Goal: Information Seeking & Learning: Learn about a topic

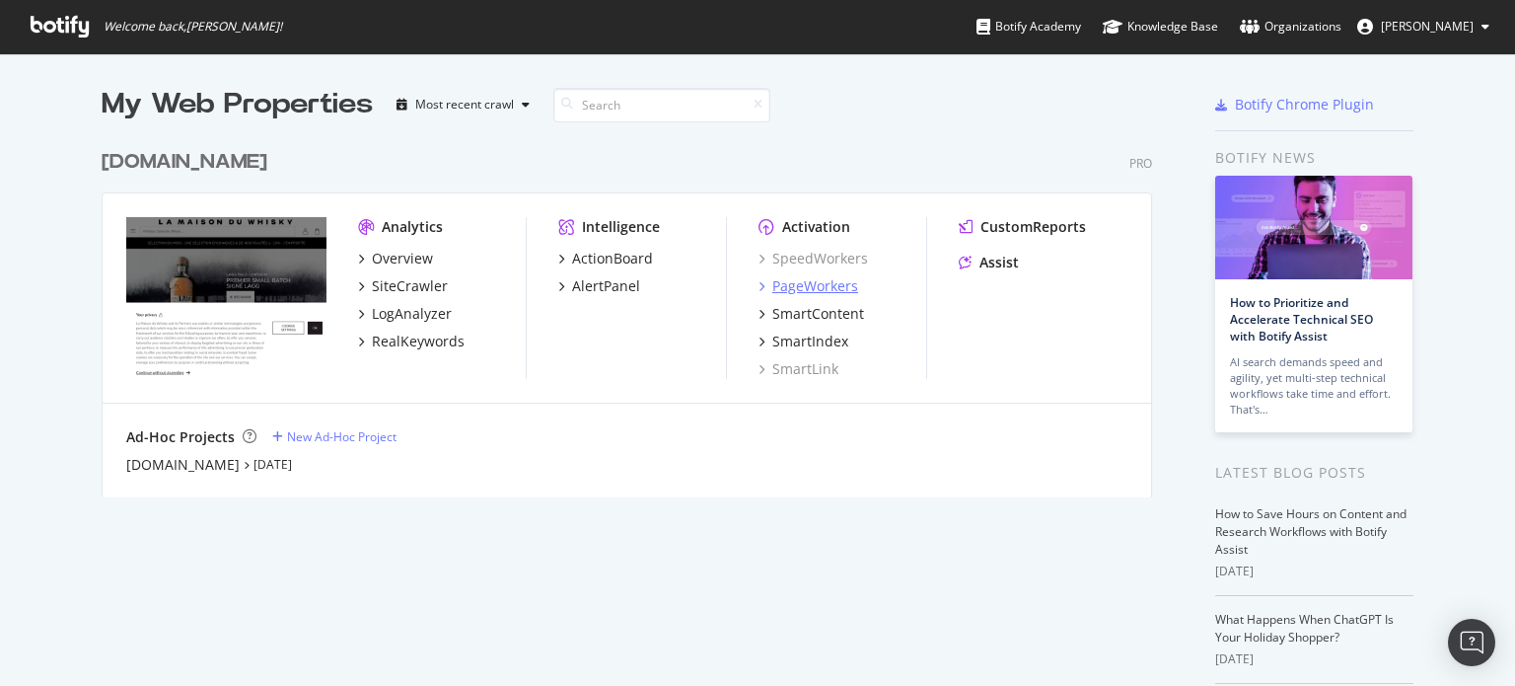
scroll to position [671, 1484]
drag, startPoint x: 0, startPoint y: 0, endPoint x: 793, endPoint y: 283, distance: 842.0
click at [793, 283] on div "PageWorkers" at bounding box center [815, 286] width 86 height 20
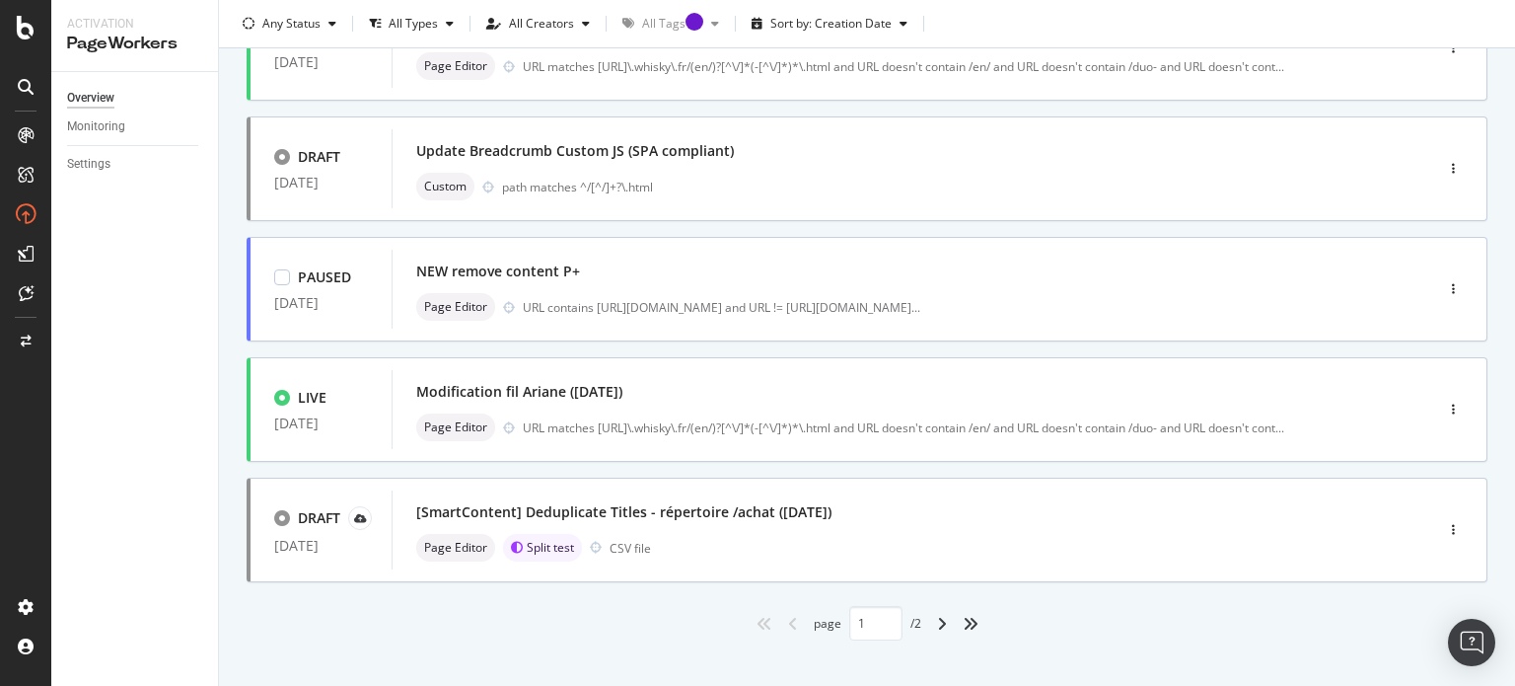
scroll to position [781, 0]
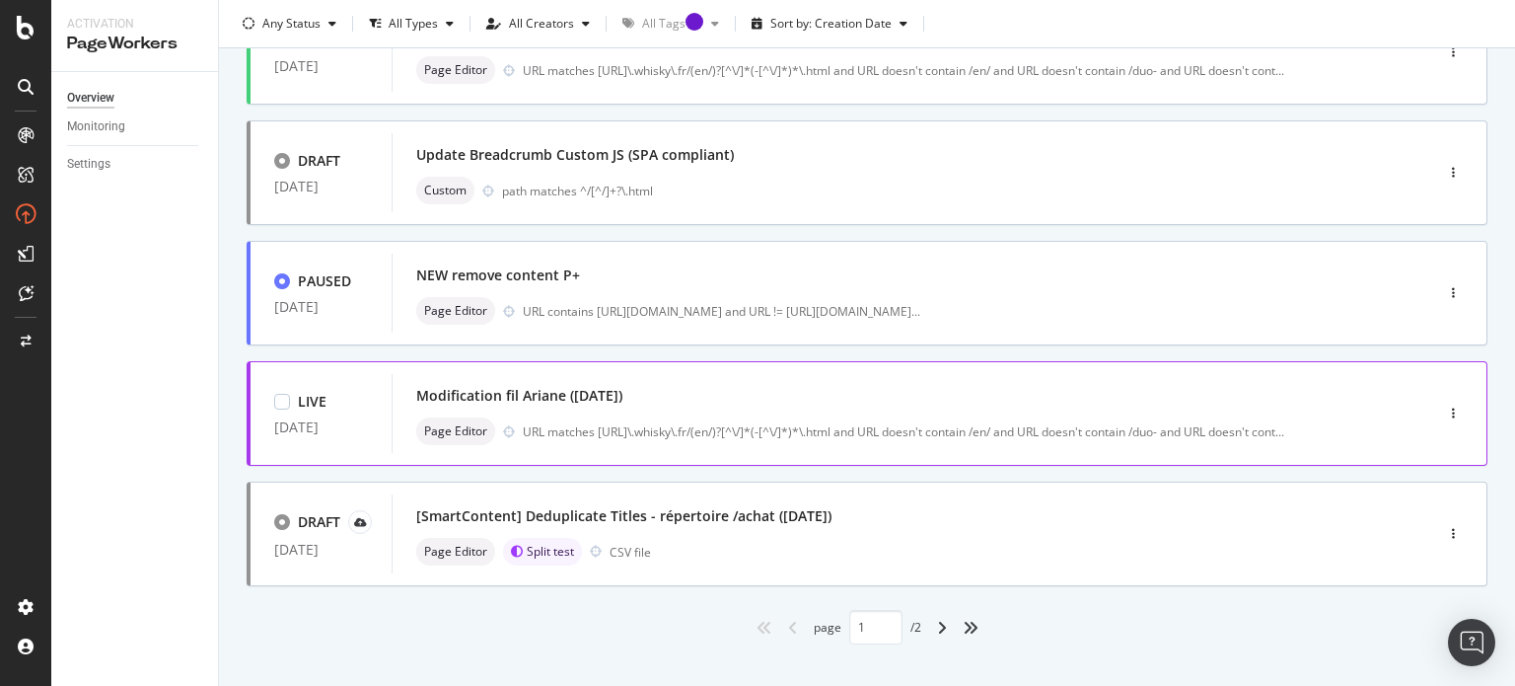
click at [556, 405] on div "Modification fil Ariane ([DATE])" at bounding box center [882, 396] width 933 height 28
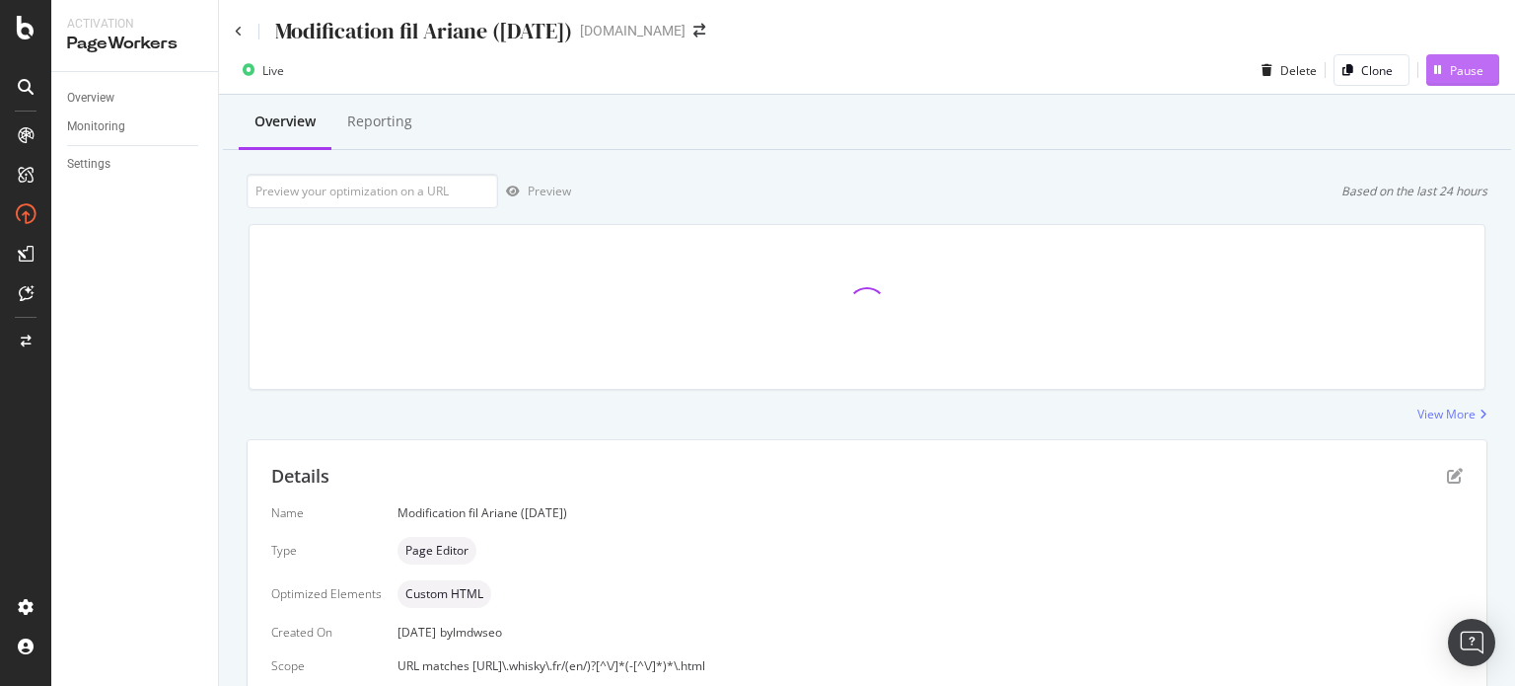
click at [1452, 78] on div "Pause" at bounding box center [1467, 70] width 34 height 17
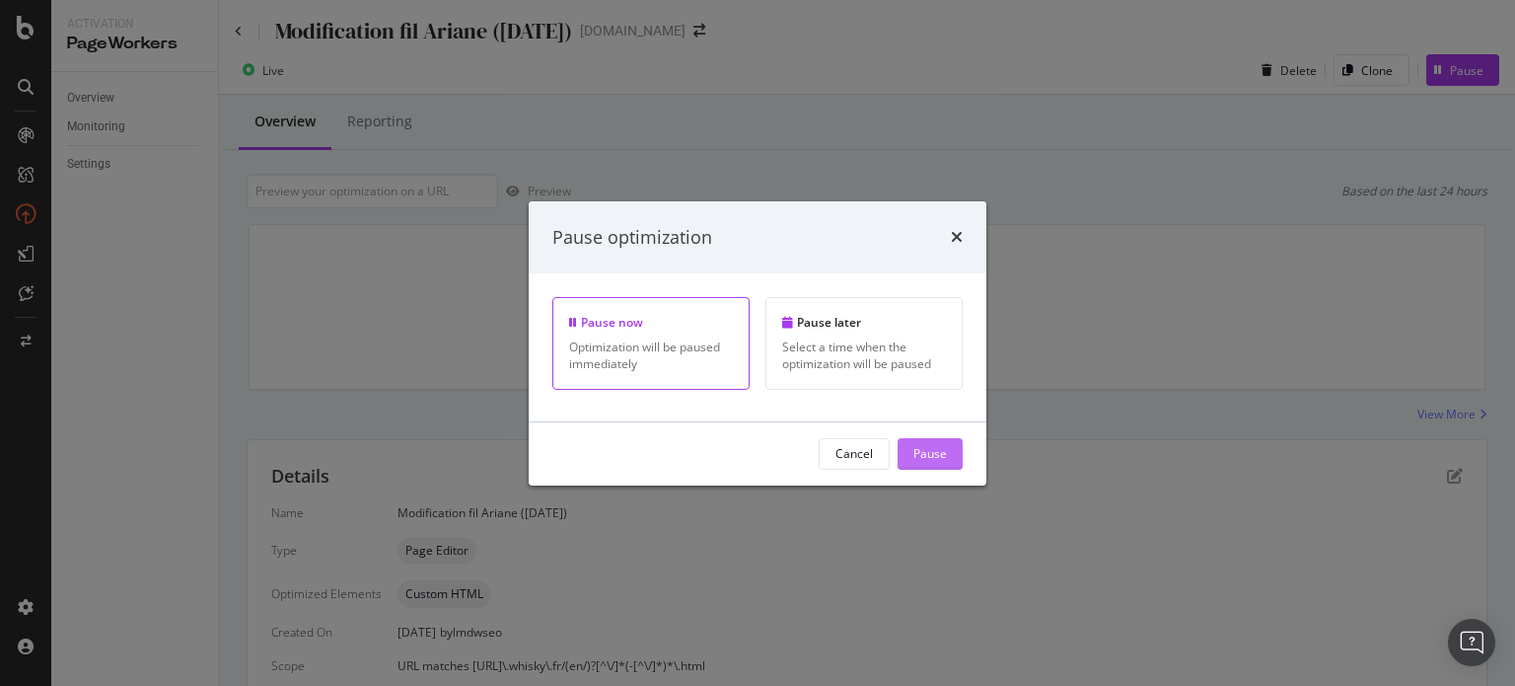
click at [943, 445] on div "Pause" at bounding box center [930, 453] width 34 height 17
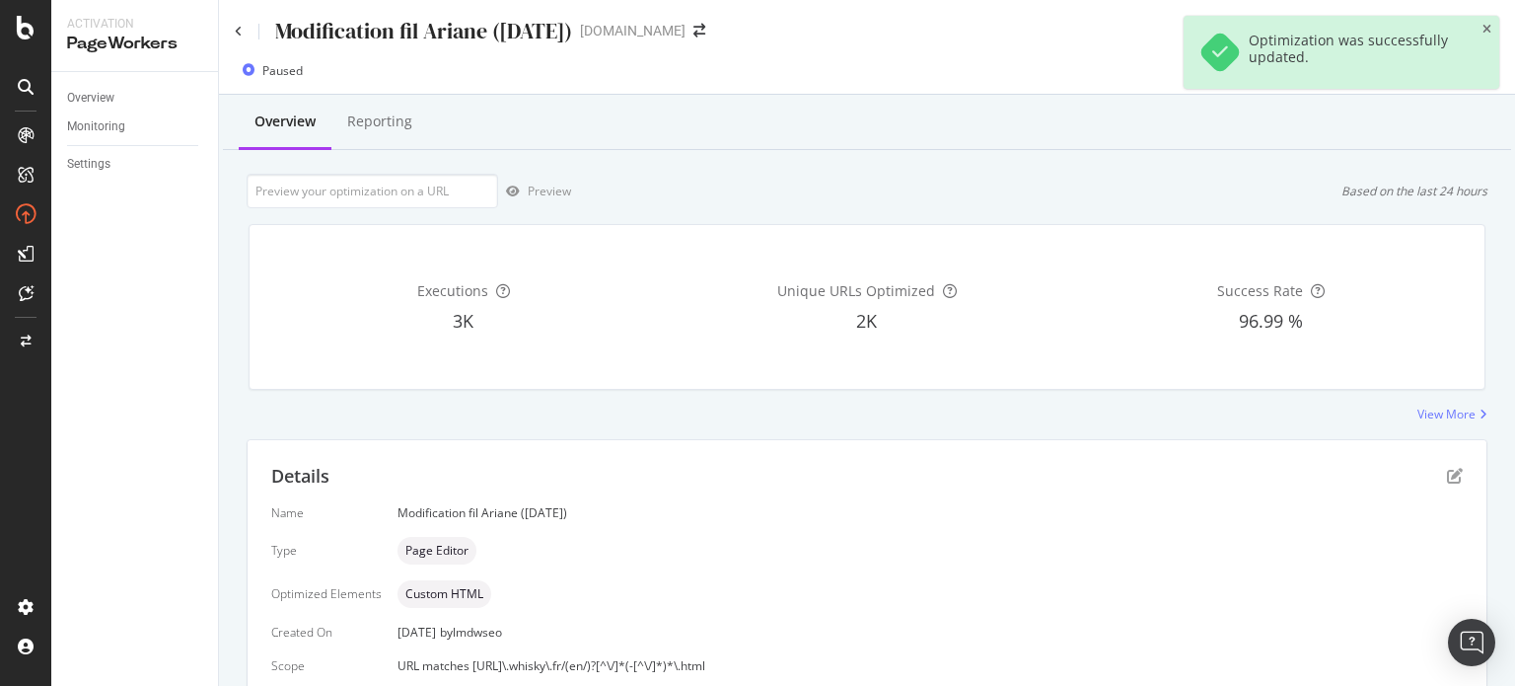
click at [243, 27] on div "Modification fil Ariane ([DATE])" at bounding box center [403, 31] width 337 height 31
click at [237, 28] on icon at bounding box center [239, 32] width 8 height 12
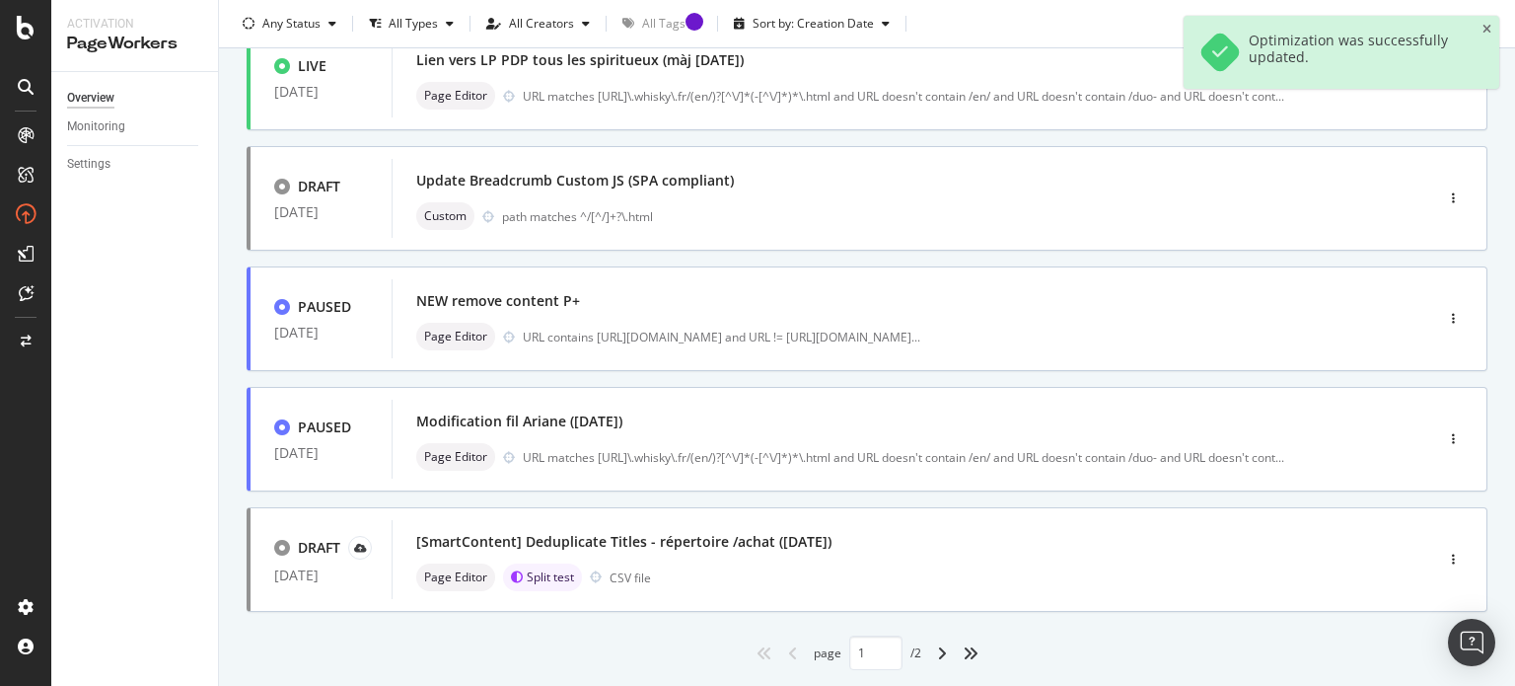
scroll to position [808, 0]
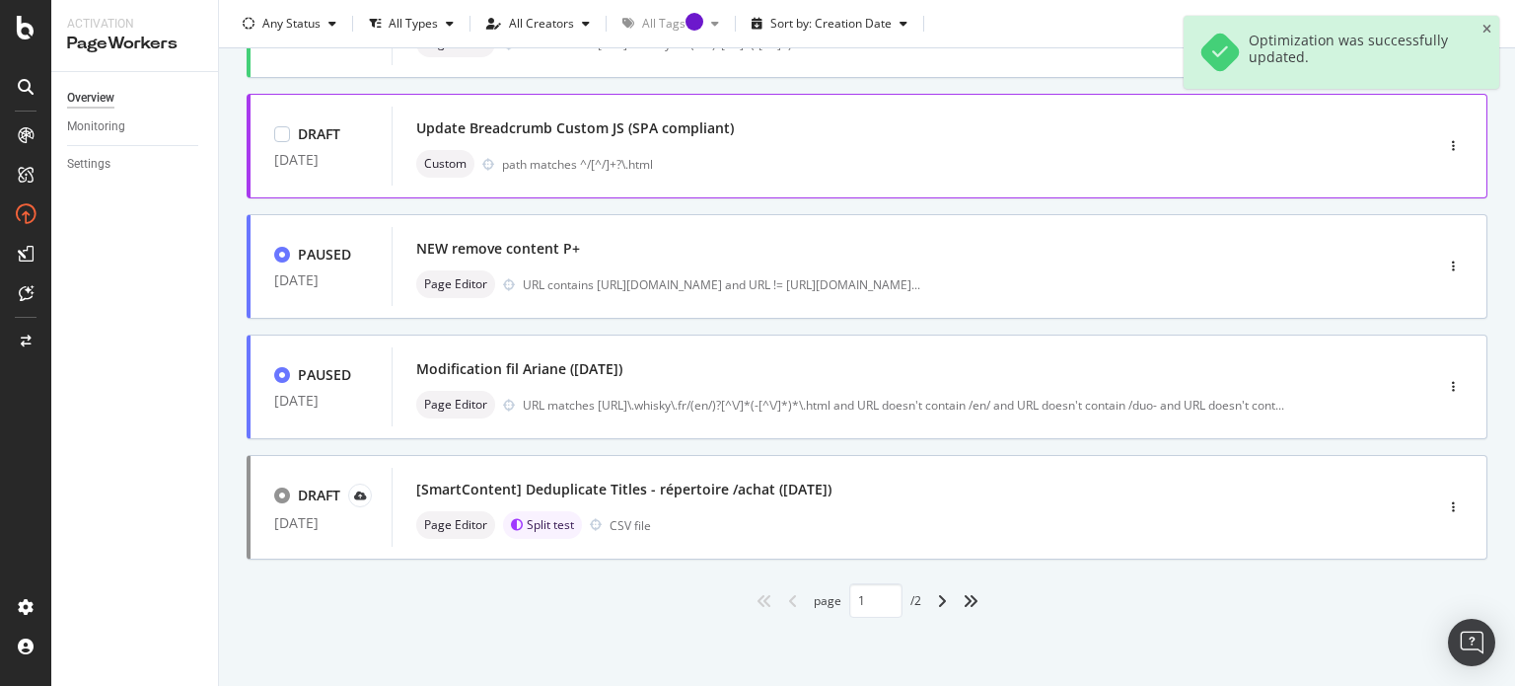
click at [560, 145] on div "Update Breadcrumb Custom JS (SPA compliant) Custom path matches ^/[^/]+?\.html" at bounding box center [882, 145] width 933 height 63
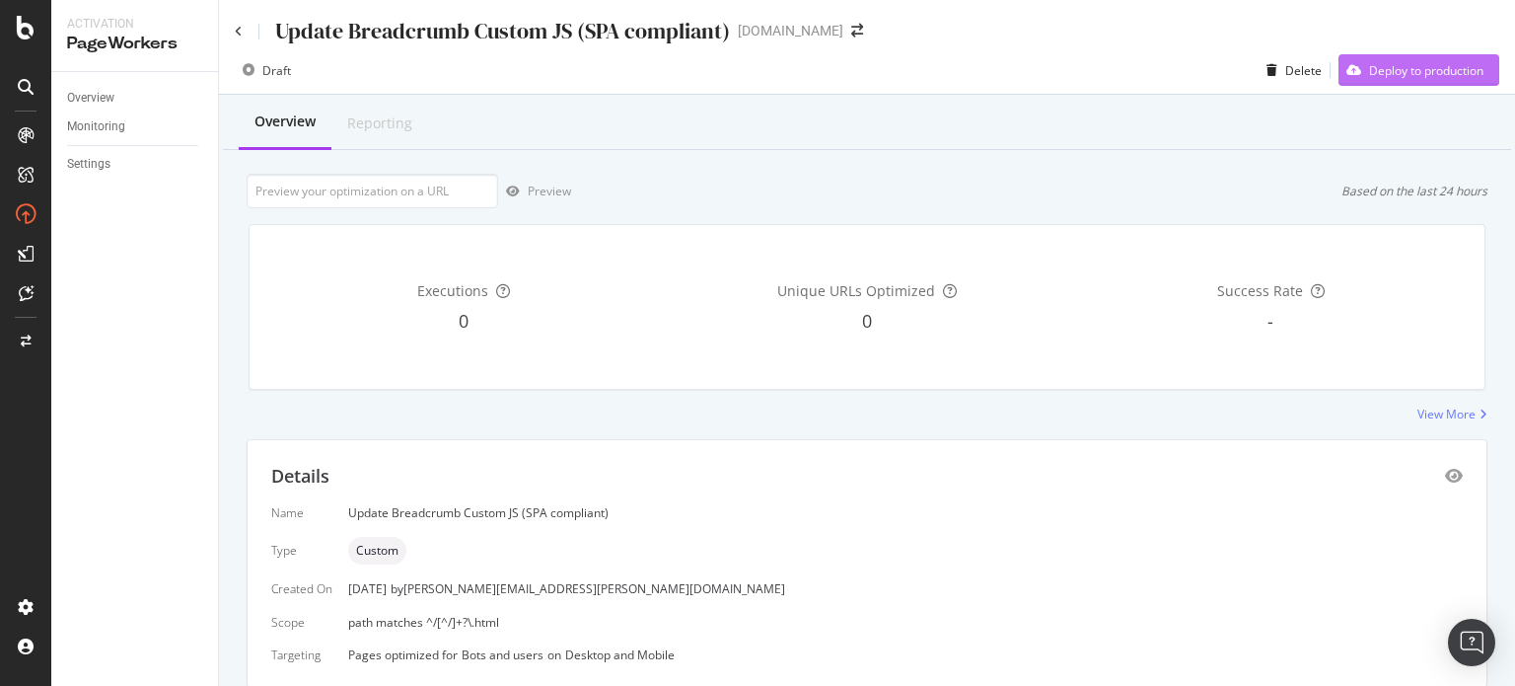
click at [1412, 67] on div "Deploy to production" at bounding box center [1426, 70] width 114 height 17
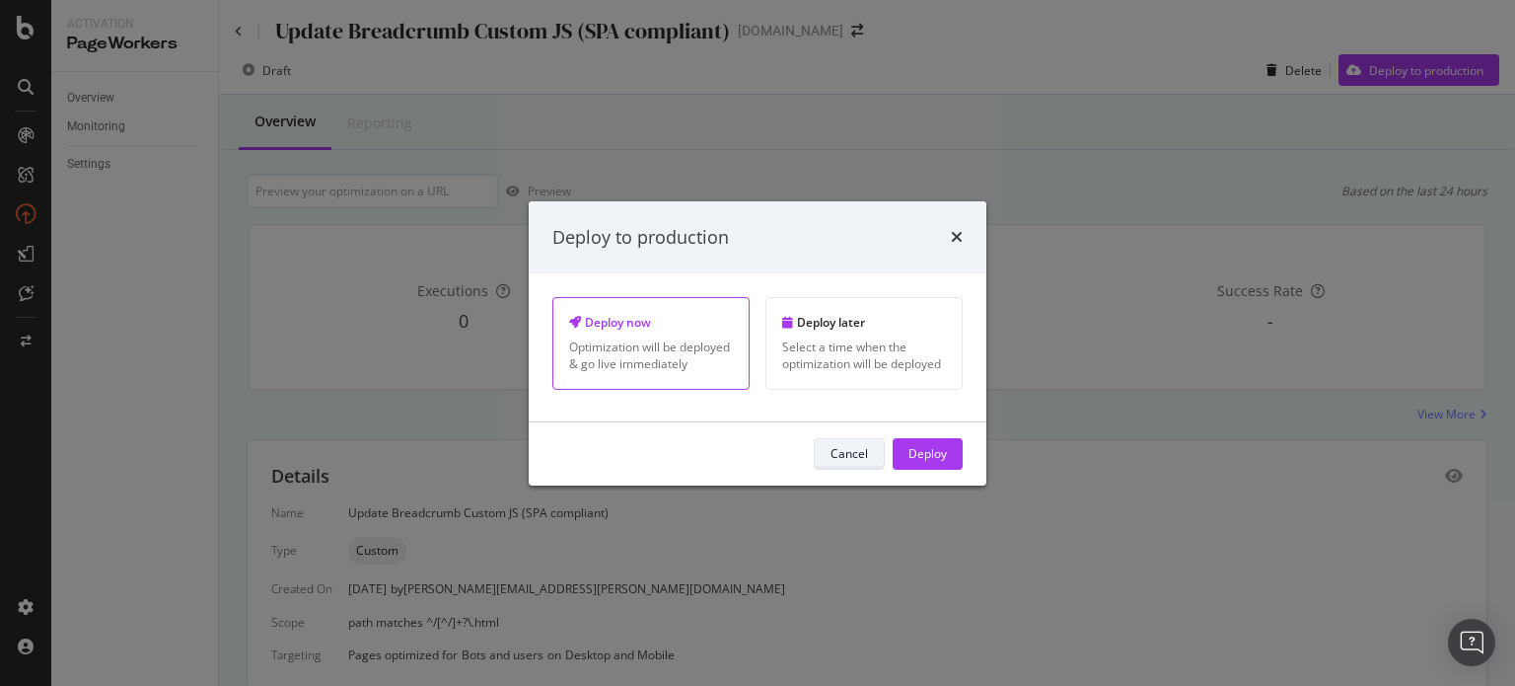
click at [846, 451] on div "Cancel" at bounding box center [848, 453] width 37 height 17
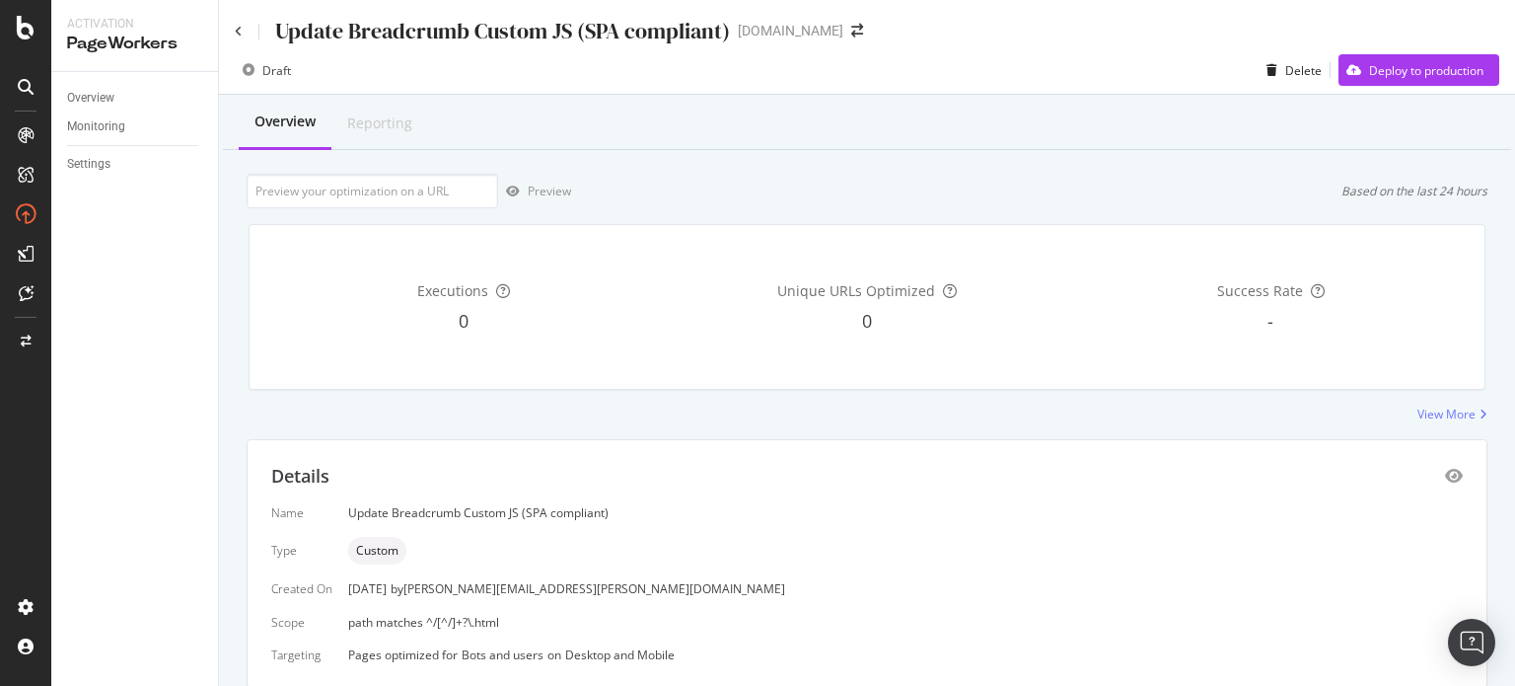
scroll to position [70, 0]
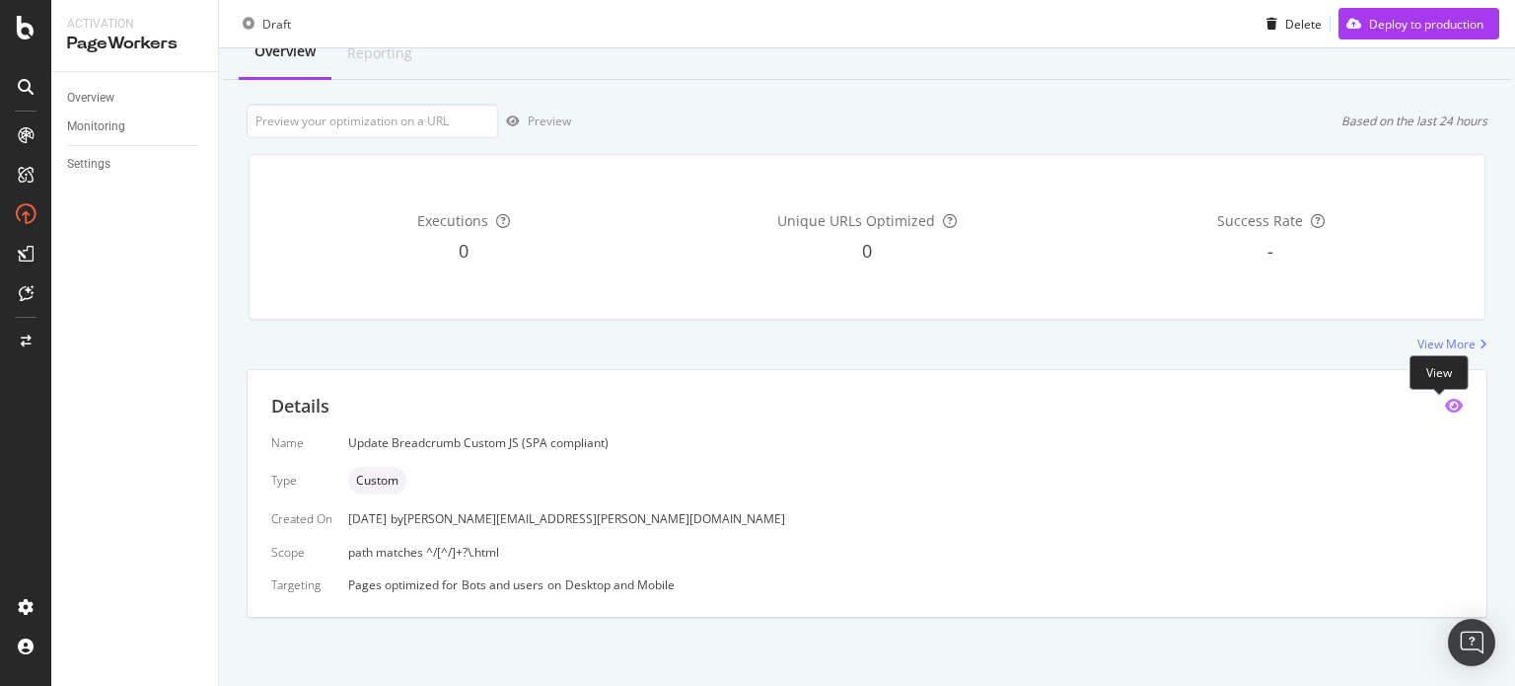
click at [1445, 411] on icon "eye" at bounding box center [1454, 405] width 18 height 16
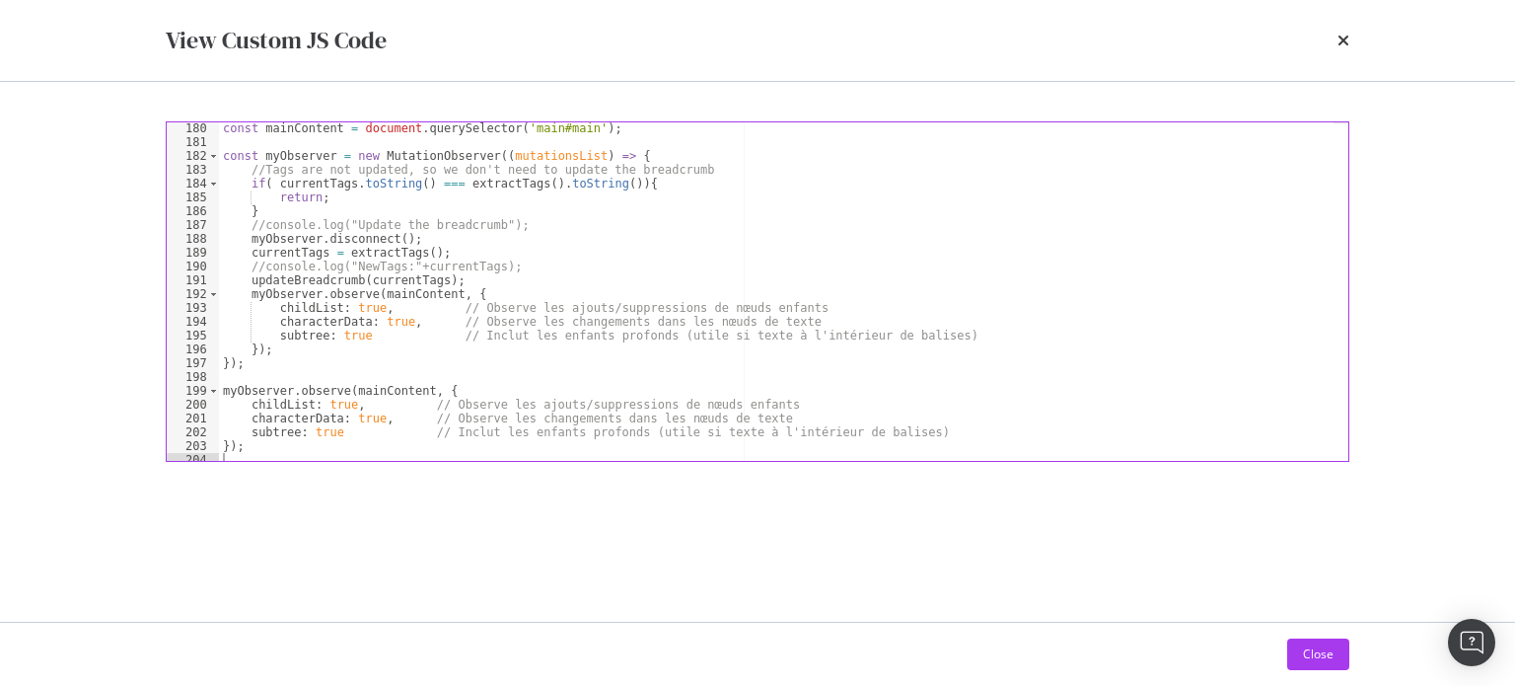
scroll to position [2478, 0]
click at [1198, 417] on div "const mainContent = document . querySelector ( 'main#main' ) ; const myObserver…" at bounding box center [776, 299] width 1115 height 367
type textarea "characterData: true, // Observe les changements dans les nœuds de texte"
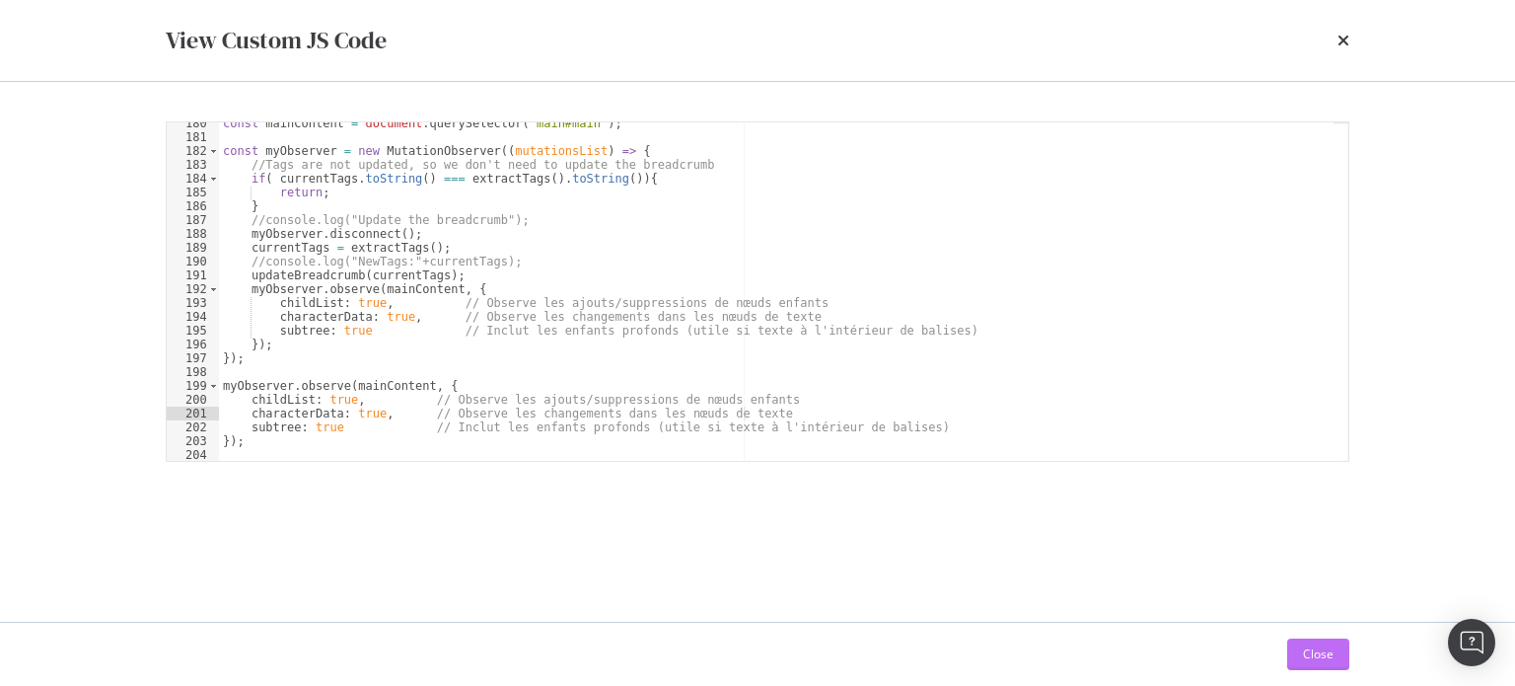
click at [1306, 641] on div "Close" at bounding box center [1318, 654] width 31 height 30
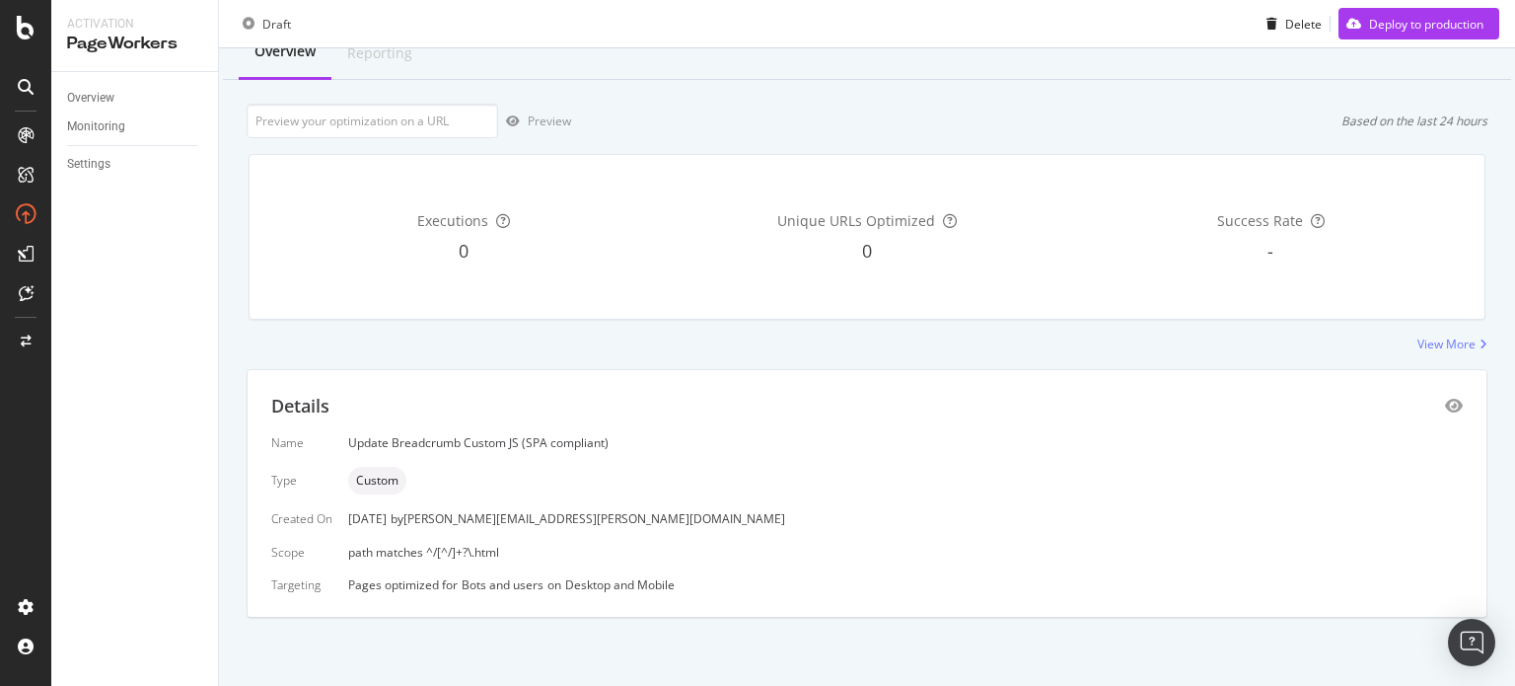
scroll to position [0, 0]
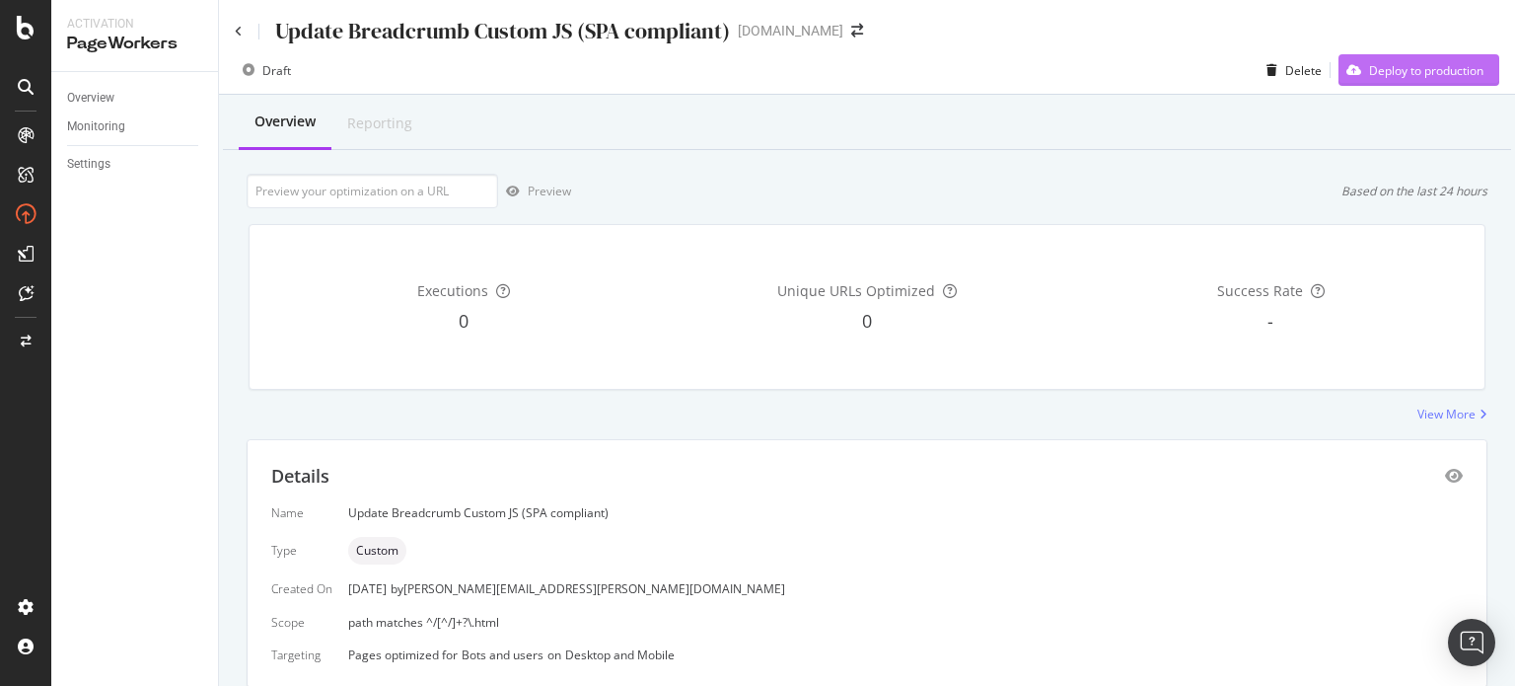
click at [1369, 70] on div "Deploy to production" at bounding box center [1426, 70] width 114 height 17
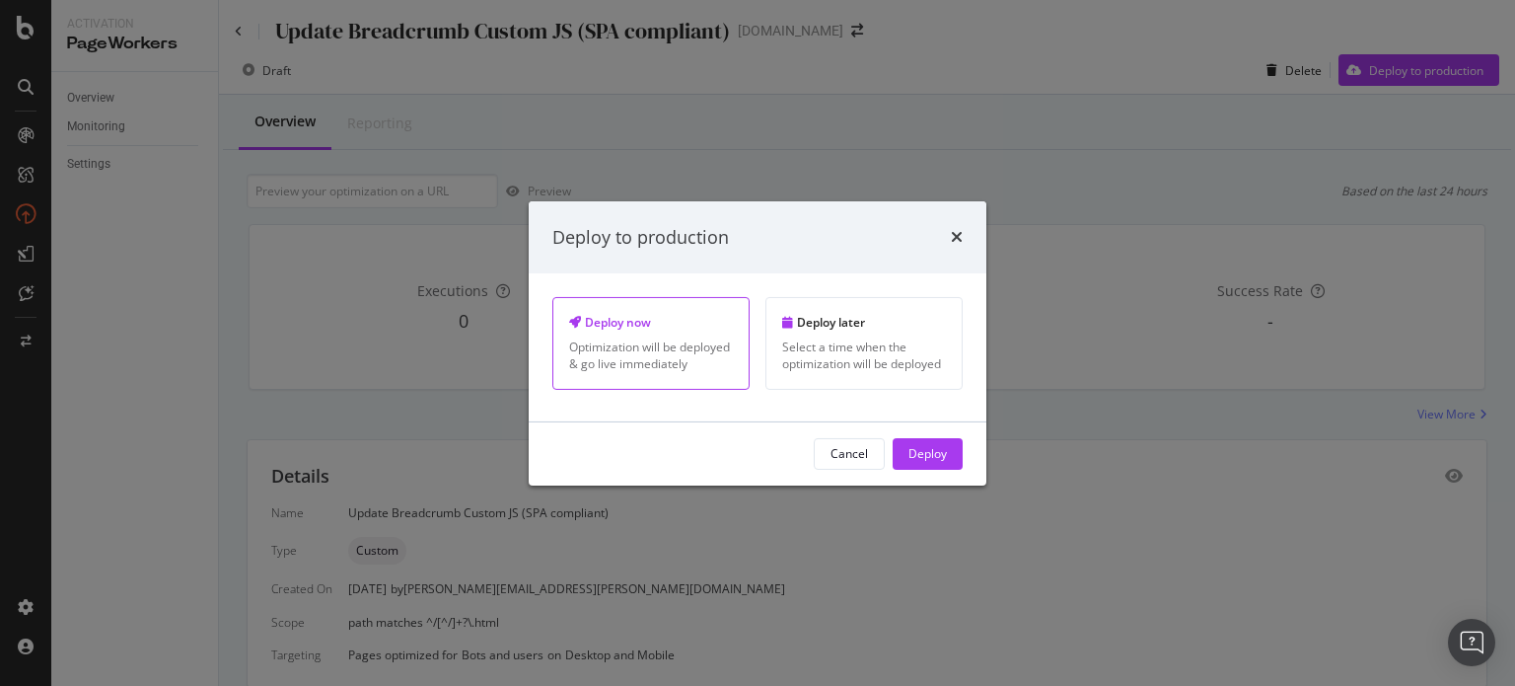
click at [950, 241] on div "Deploy to production" at bounding box center [757, 237] width 410 height 26
click at [959, 233] on icon "times" at bounding box center [957, 237] width 12 height 16
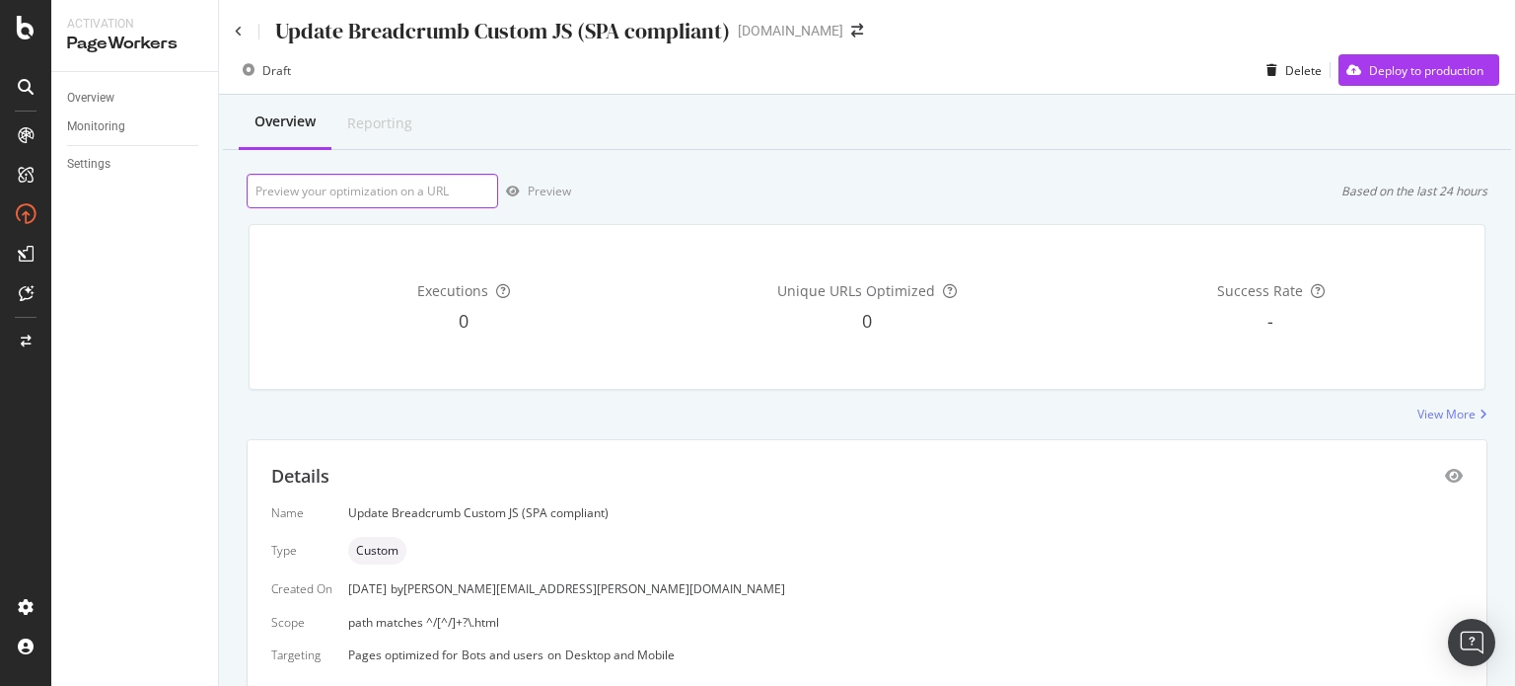
click at [355, 204] on input "url" at bounding box center [373, 191] width 252 height 35
paste input "[URL][DOMAIN_NAME]"
click at [530, 192] on div "Preview" at bounding box center [549, 190] width 43 height 17
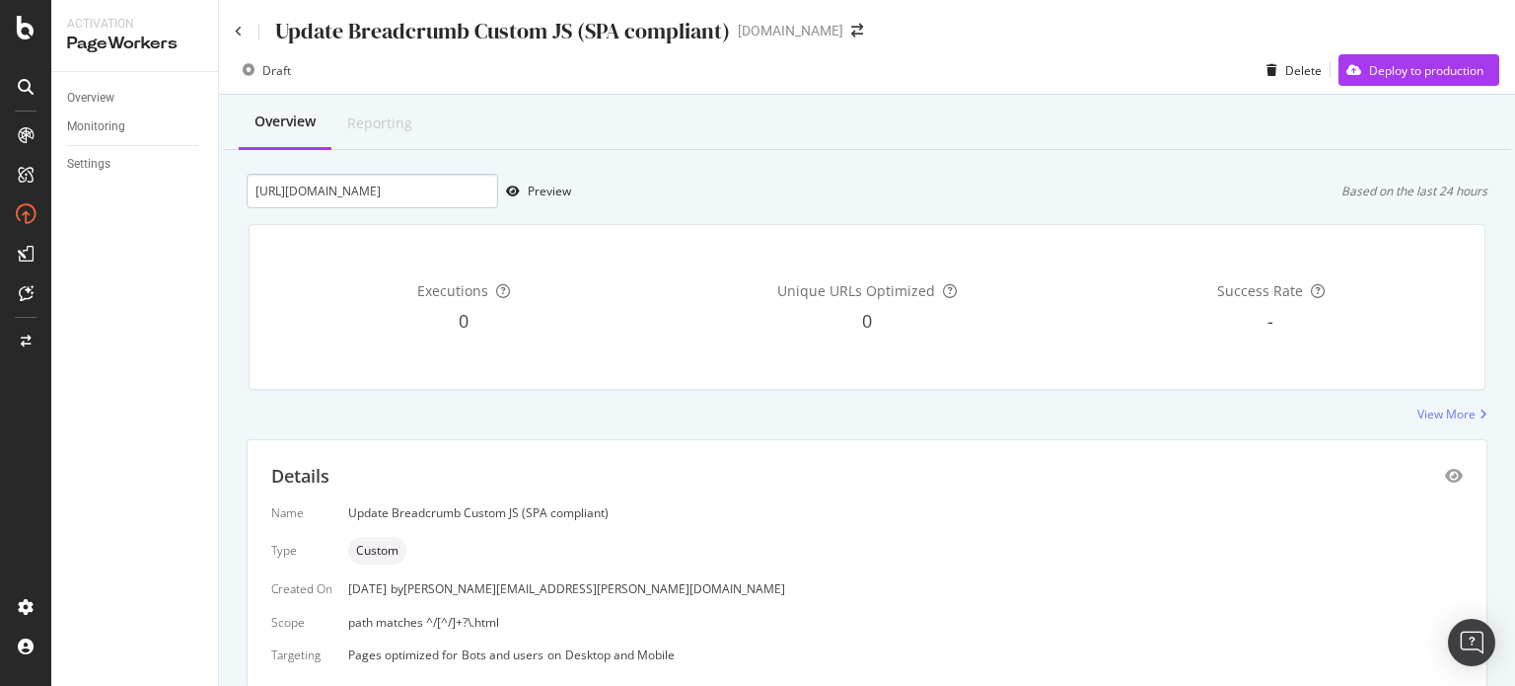
drag, startPoint x: 383, startPoint y: 208, endPoint x: 397, endPoint y: 193, distance: 20.2
click at [384, 208] on div "Overview Reporting [URL][DOMAIN_NAME] Preview Based on the last 24 hours Execut…" at bounding box center [867, 425] width 1296 height 661
click at [401, 188] on input "[URL][DOMAIN_NAME]" at bounding box center [373, 191] width 252 height 35
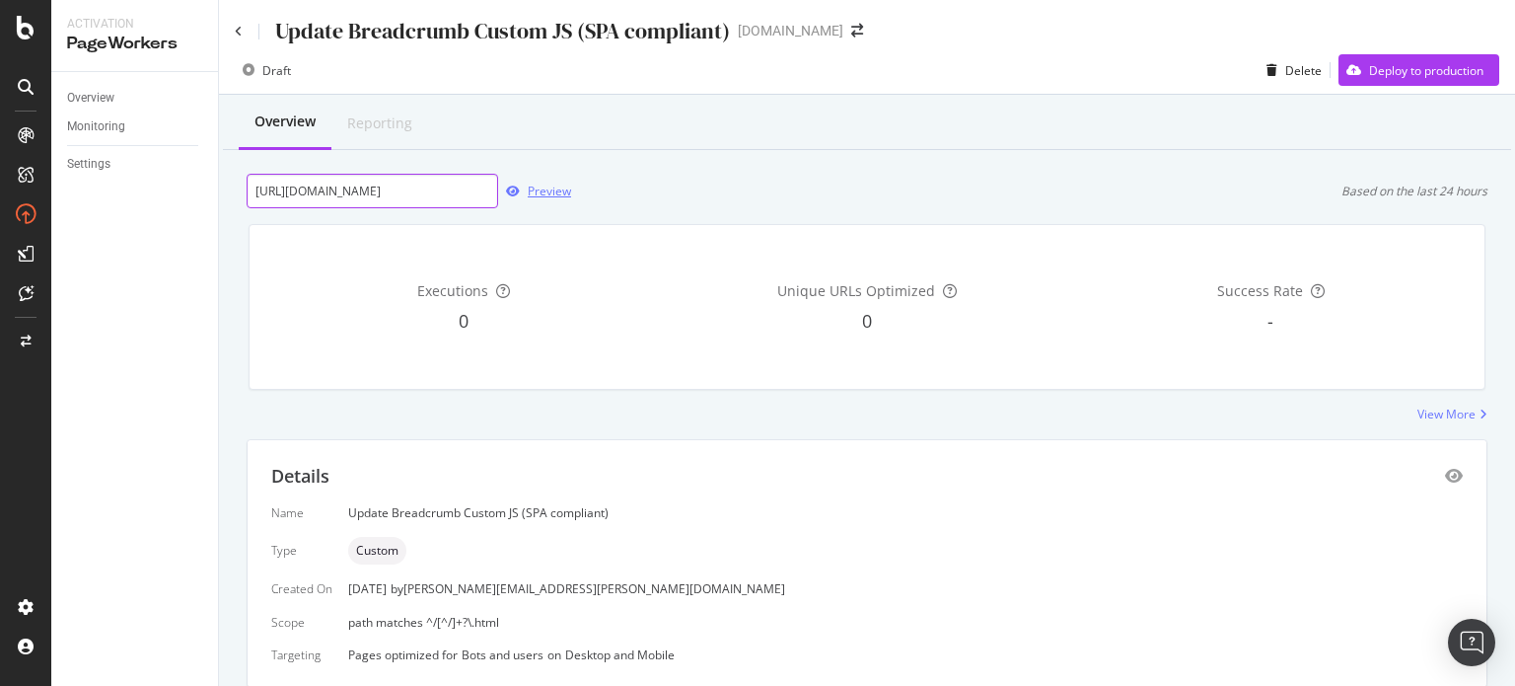
paste input "armorik-[PERSON_NAME]-58108"
type input "[URL][DOMAIN_NAME][PERSON_NAME]"
click at [555, 185] on div "Preview" at bounding box center [549, 190] width 43 height 17
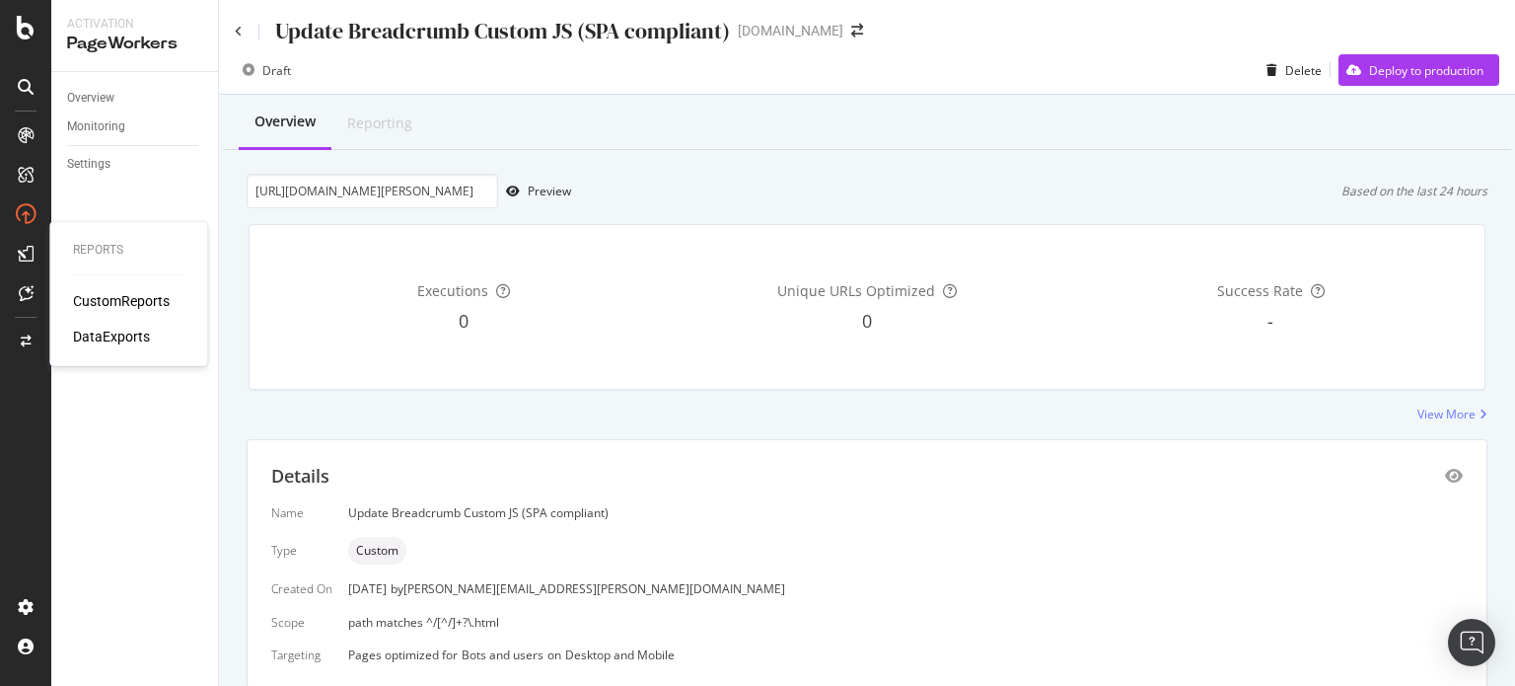
click at [100, 295] on div "CustomReports" at bounding box center [121, 301] width 97 height 20
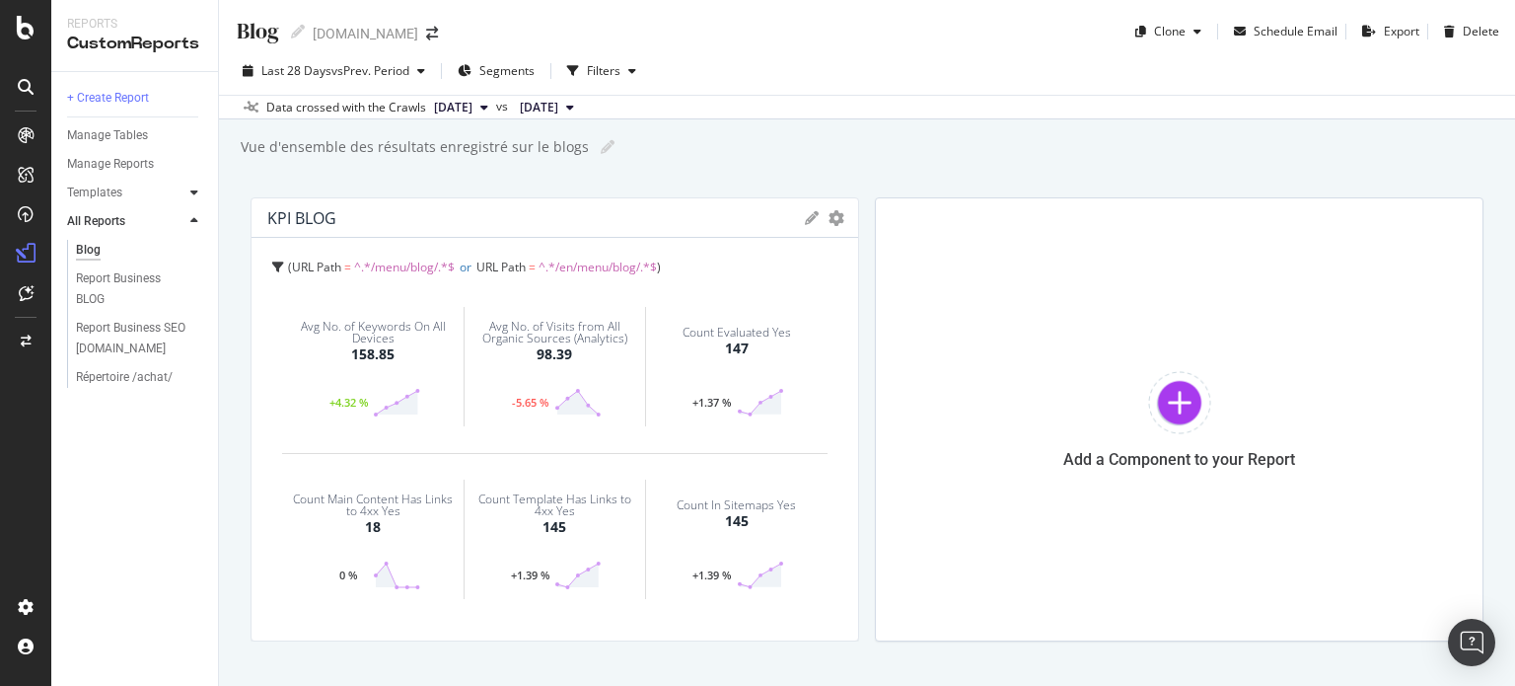
click at [191, 191] on icon at bounding box center [194, 192] width 8 height 12
click at [149, 216] on div "AI Bots in Search" at bounding box center [121, 221] width 90 height 21
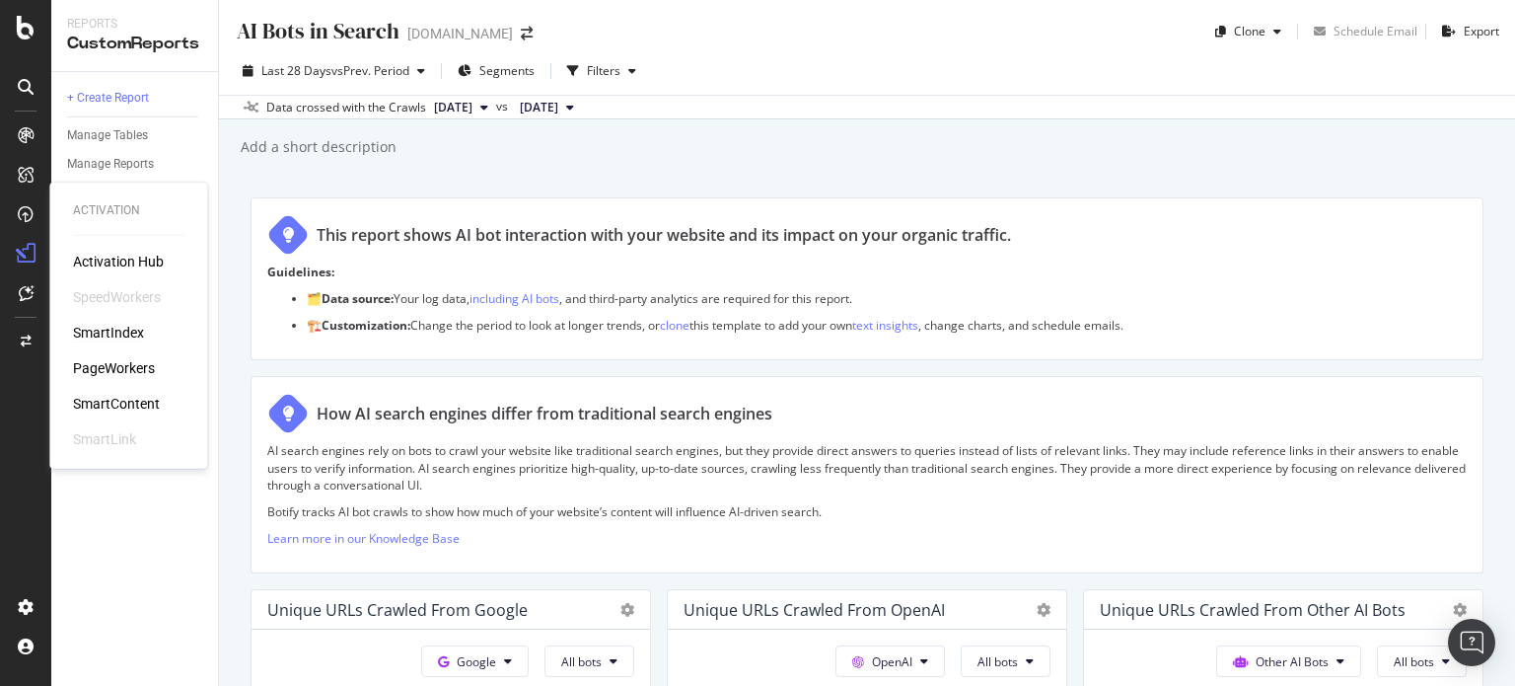
click at [116, 330] on div "SmartIndex" at bounding box center [108, 333] width 71 height 20
